Goal: Information Seeking & Learning: Learn about a topic

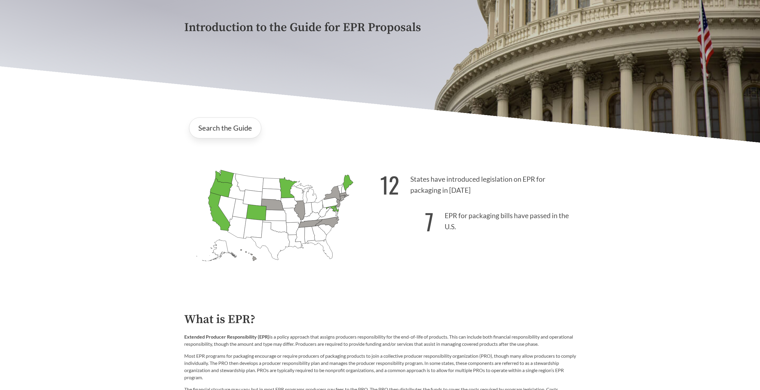
scroll to position [90, 0]
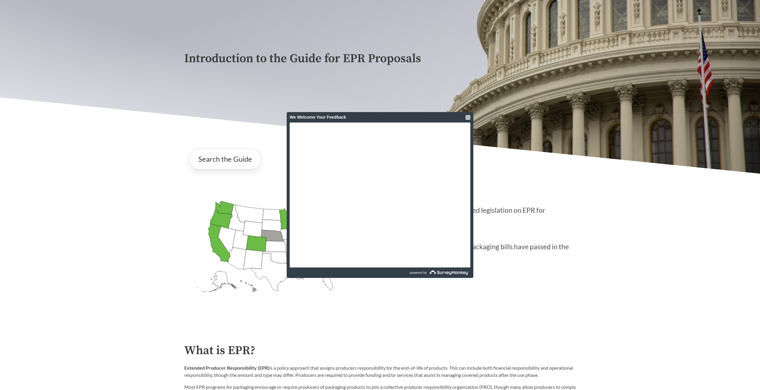
click at [469, 118] on div at bounding box center [468, 117] width 5 height 5
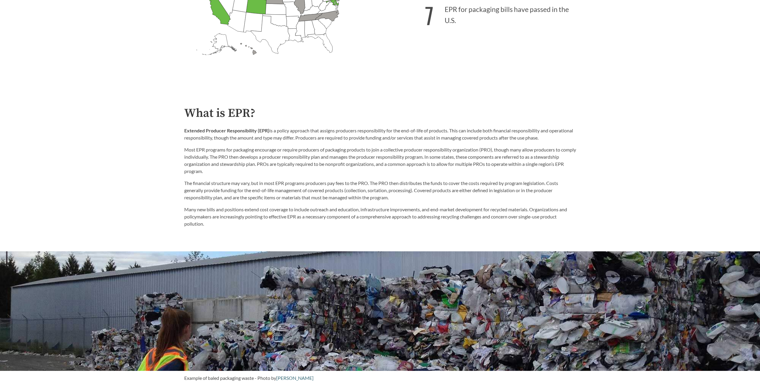
scroll to position [179, 0]
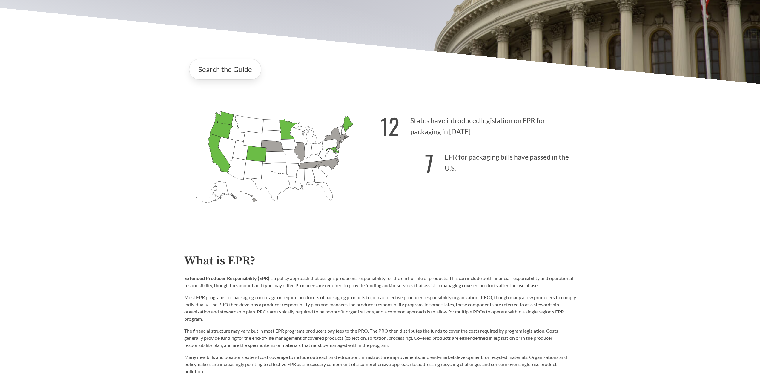
drag, startPoint x: 339, startPoint y: 134, endPoint x: 382, endPoint y: 134, distance: 43.6
click at [340, 134] on g "[US_STATE] Introduced: [US_STATE] Introduced: [US_STATE] Introduced: [US_STATE]…" at bounding box center [275, 156] width 157 height 91
click at [383, 134] on strong "12" at bounding box center [389, 125] width 19 height 33
drag, startPoint x: 279, startPoint y: 166, endPoint x: 313, endPoint y: 169, distance: 33.6
click at [281, 165] on icon "[US_STATE] Introduced:" at bounding box center [275, 167] width 24 height 13
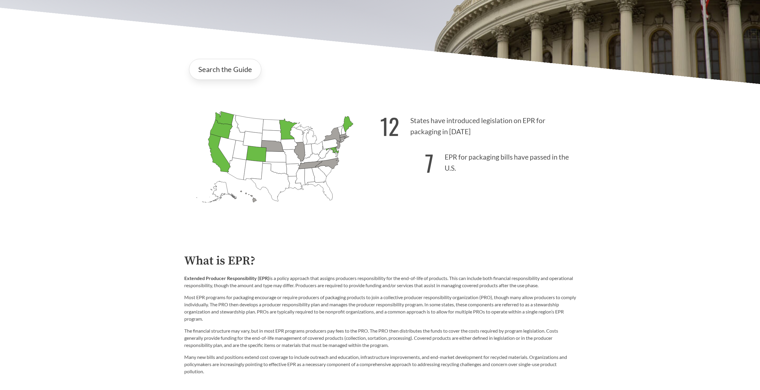
click at [261, 159] on icon "[US_STATE] Passed: 1" at bounding box center [256, 154] width 20 height 16
drag, startPoint x: 581, startPoint y: 187, endPoint x: 485, endPoint y: 164, distance: 99.2
click at [581, 187] on div "Introduction to the Guide for EPR Proposals Search the Guide [US_STATE] Introdu…" at bounding box center [380, 43] width 760 height 375
click at [368, 151] on icon "[US_STATE] Introduced: [US_STATE] Introduced: [US_STATE] Introduced: [US_STATE]…" at bounding box center [282, 167] width 196 height 123
drag, startPoint x: 265, startPoint y: 154, endPoint x: 298, endPoint y: 154, distance: 33.2
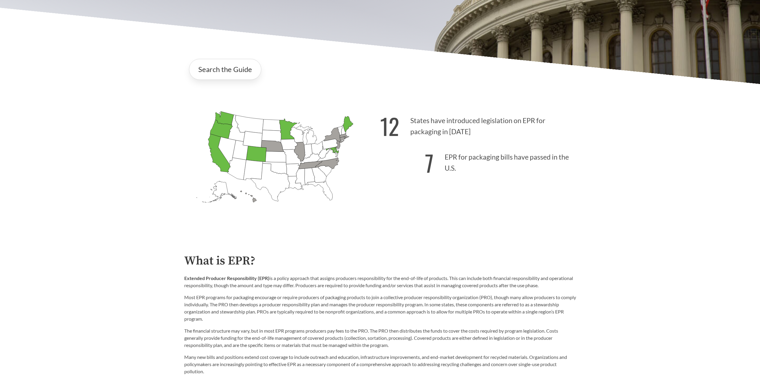
click at [280, 154] on g "[US_STATE] Introduced: [US_STATE] Introduced: [US_STATE] Introduced: [US_STATE]…" at bounding box center [275, 156] width 157 height 91
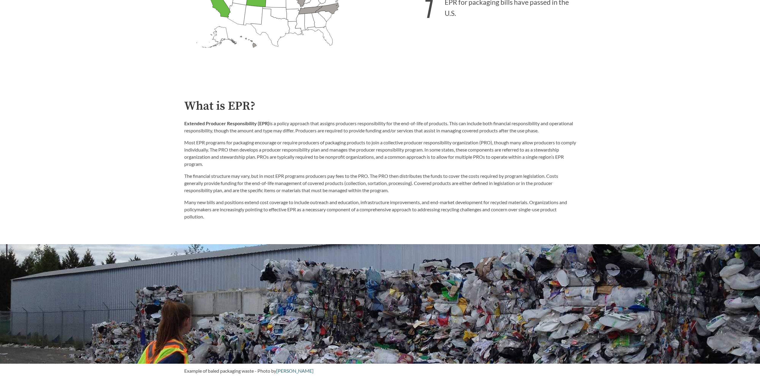
scroll to position [359, 0]
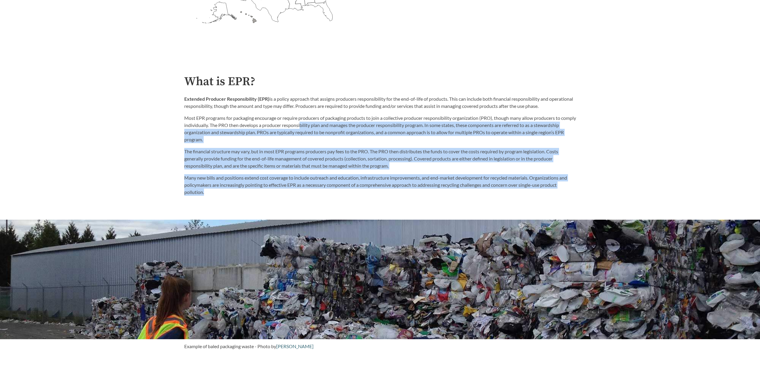
drag, startPoint x: 317, startPoint y: 128, endPoint x: 363, endPoint y: 195, distance: 80.4
click at [363, 195] on div "What is EPR? Extended Producer Responsibility (EPR) is a policy approach that a…" at bounding box center [380, 135] width 392 height 121
click at [313, 160] on p "The financial structure may vary, but in most EPR programs producers pay fees t…" at bounding box center [380, 159] width 392 height 22
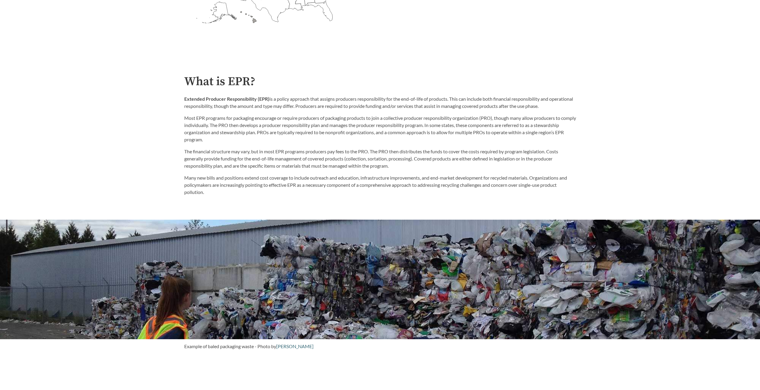
drag, startPoint x: 311, startPoint y: 158, endPoint x: 315, endPoint y: 166, distance: 9.6
click at [313, 164] on p "The financial structure may vary, but in most EPR programs producers pay fees t…" at bounding box center [380, 159] width 392 height 22
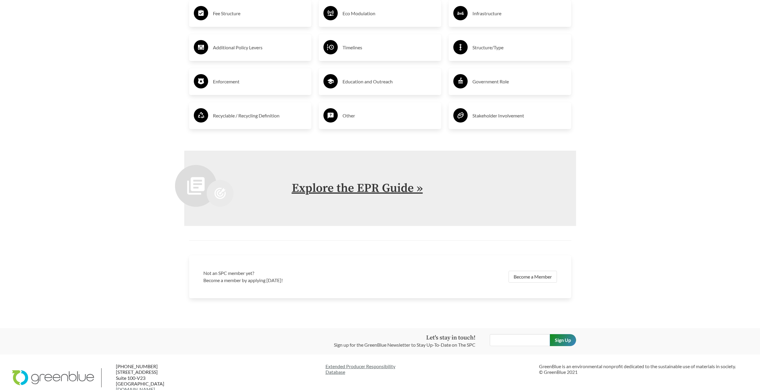
scroll to position [1255, 0]
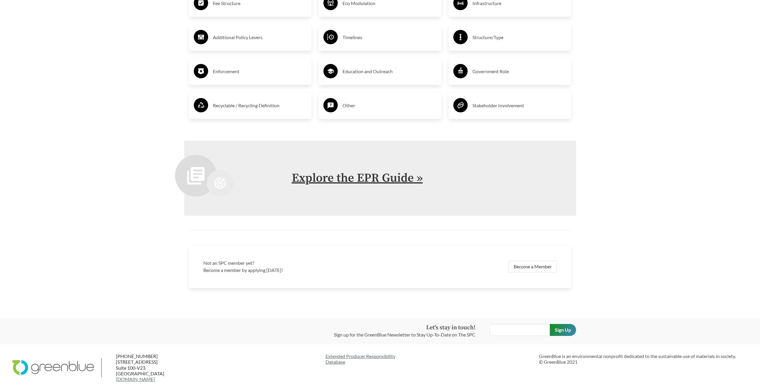
click at [348, 186] on link "Explore the EPR Guide »" at bounding box center [357, 178] width 131 height 15
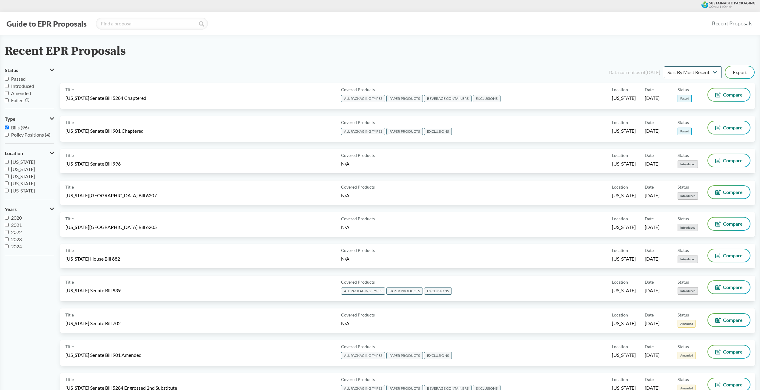
click at [15, 76] on label "Passed" at bounding box center [29, 78] width 49 height 7
click at [9, 77] on input "Passed" at bounding box center [7, 79] width 4 height 4
checkbox input "true"
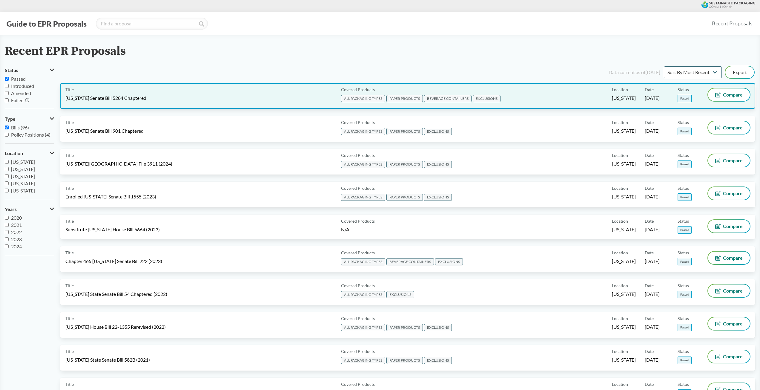
click at [244, 96] on div "Title [US_STATE] Senate Bill 5284 Chaptered" at bounding box center [201, 95] width 273 height 15
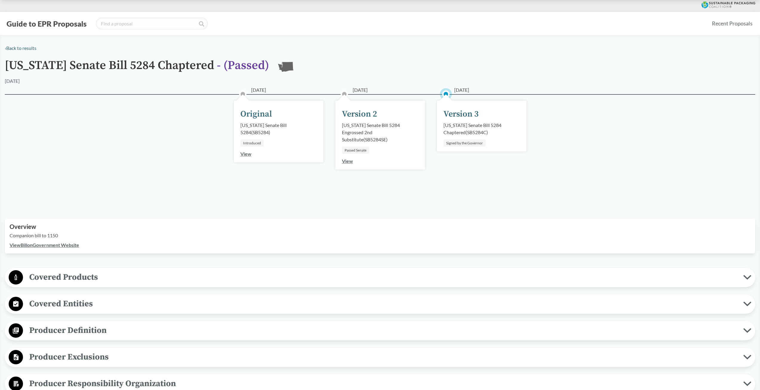
click at [459, 144] on div "Signed by the Governor" at bounding box center [465, 143] width 42 height 7
click at [434, 121] on div "[DATE] Version 3 [US_STATE] Senate Bill 5284 Chaptered ( SB5284C ) Signed by th…" at bounding box center [482, 149] width 102 height 81
click at [389, 137] on div "[US_STATE] Senate Bill 5284 Engrossed 2nd Substitute ( SB5284SE )" at bounding box center [380, 133] width 76 height 22
click at [363, 149] on div "Passed Senate" at bounding box center [355, 150] width 27 height 7
click at [363, 150] on div "Passed Senate" at bounding box center [355, 150] width 27 height 7
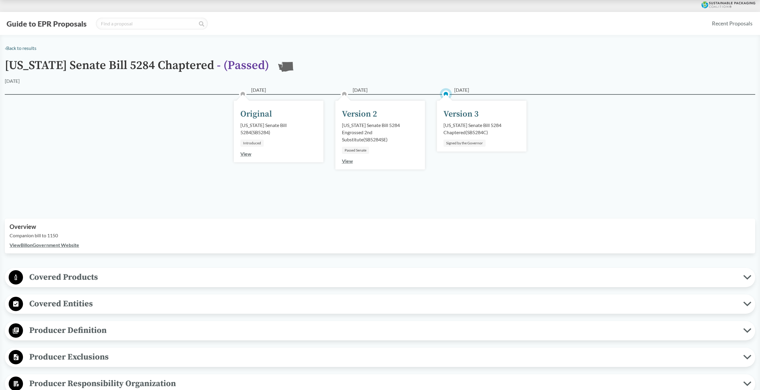
click at [362, 119] on div "Version 2" at bounding box center [359, 114] width 35 height 13
drag, startPoint x: 403, startPoint y: 132, endPoint x: 334, endPoint y: 109, distance: 73.1
click at [334, 109] on div "[DATE] Version 2 [US_STATE] Senate Bill 5284 Engrossed 2nd Substitute ( SB5284S…" at bounding box center [381, 149] width 102 height 81
click at [537, 178] on div "[DATE] Original [US_STATE] Senate Bill 5284 ( SB5284 ) Introduced View [DATE] V…" at bounding box center [380, 149] width 751 height 110
click at [12, 49] on link "‹ Back to results" at bounding box center [21, 48] width 32 height 6
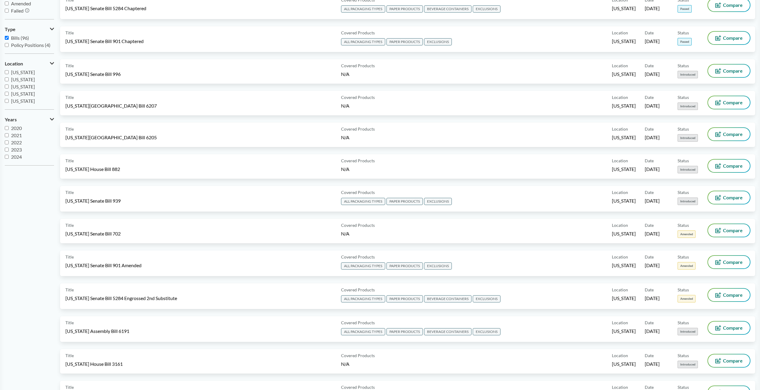
click at [7, 73] on input "[US_STATE]" at bounding box center [7, 72] width 4 height 4
checkbox input "true"
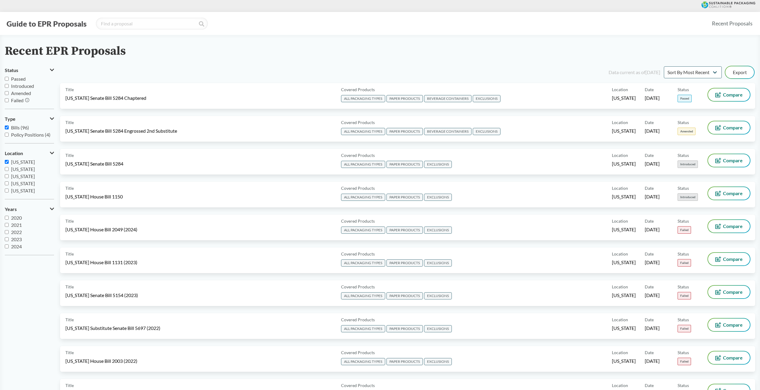
click at [17, 80] on label "Passed" at bounding box center [29, 78] width 49 height 7
click at [9, 80] on input "Passed" at bounding box center [7, 79] width 4 height 4
checkbox input "true"
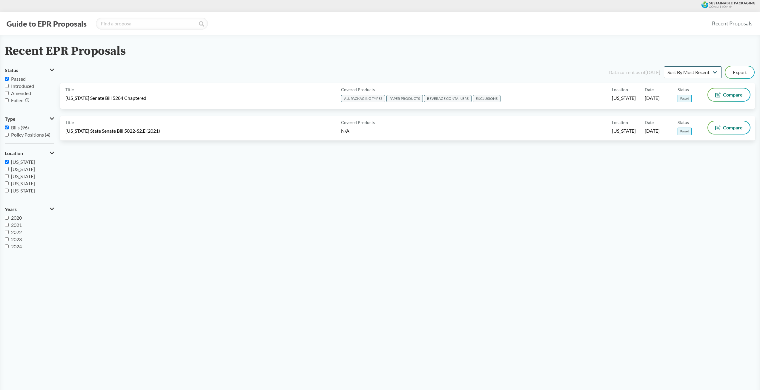
drag, startPoint x: 24, startPoint y: 94, endPoint x: 46, endPoint y: 101, distance: 23.1
click at [24, 95] on span "Amended" at bounding box center [21, 93] width 20 height 6
click at [9, 95] on input "Amended" at bounding box center [7, 93] width 4 height 4
checkbox input "true"
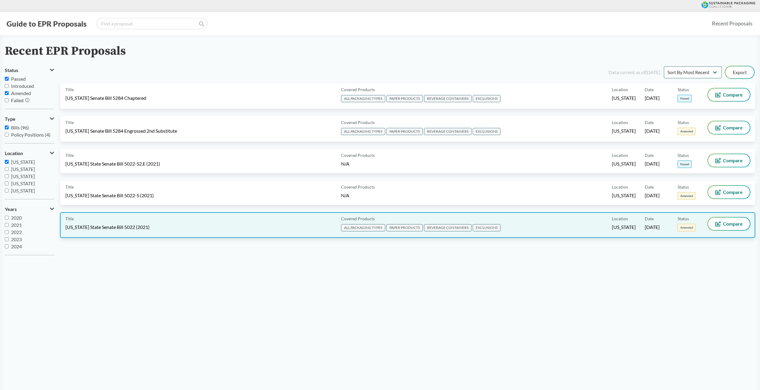
click at [219, 223] on div "Title [US_STATE] State Senate Bill 5022 (2021)" at bounding box center [201, 225] width 273 height 15
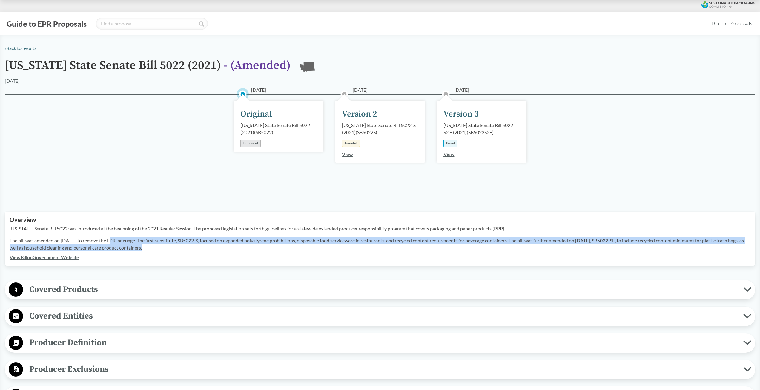
drag, startPoint x: 111, startPoint y: 246, endPoint x: 191, endPoint y: 255, distance: 80.6
click at [190, 251] on p "The bill was amended on [DATE], to remove the EPR language. The first substitut…" at bounding box center [380, 244] width 741 height 14
click at [165, 248] on p "The bill was amended on [DATE], to remove the EPR language. The first substitut…" at bounding box center [380, 244] width 741 height 14
drag, startPoint x: 218, startPoint y: 249, endPoint x: 223, endPoint y: 249, distance: 4.8
click at [218, 249] on p "The bill was amended on [DATE], to remove the EPR language. The first substitut…" at bounding box center [380, 244] width 741 height 14
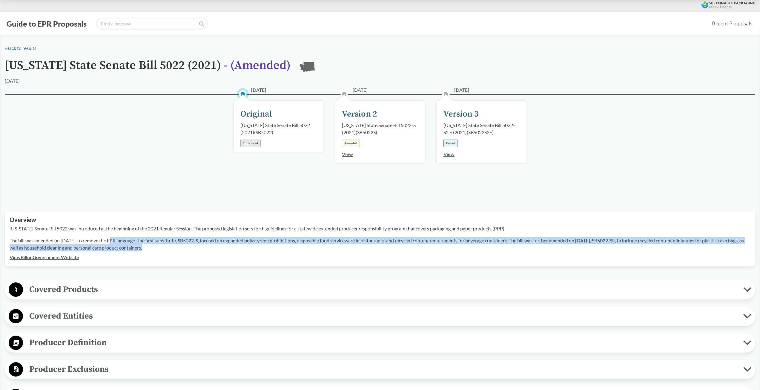
click at [417, 250] on p "The bill was amended on [DATE], to remove the EPR language. The first substitut…" at bounding box center [380, 244] width 741 height 14
click at [284, 248] on p "The bill was amended on [DATE], to remove the EPR language. The first substitut…" at bounding box center [380, 244] width 741 height 14
